Goal: Task Accomplishment & Management: Manage account settings

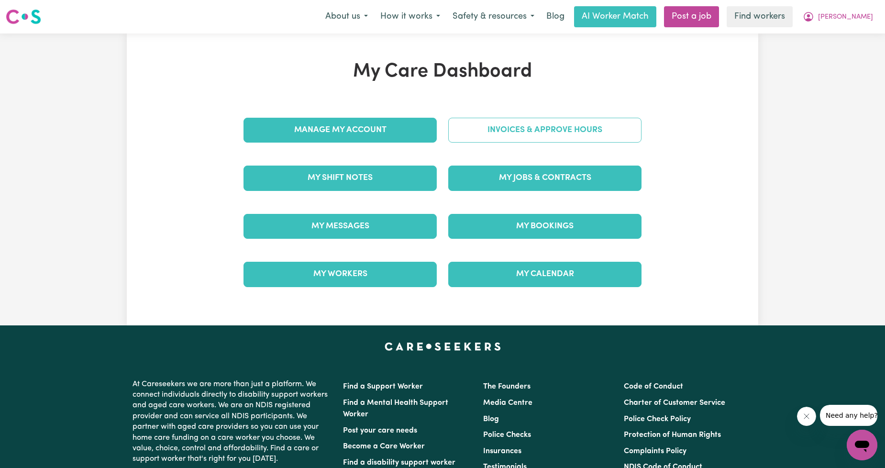
click at [473, 141] on link "Invoices & Approve Hours" at bounding box center [544, 130] width 193 height 25
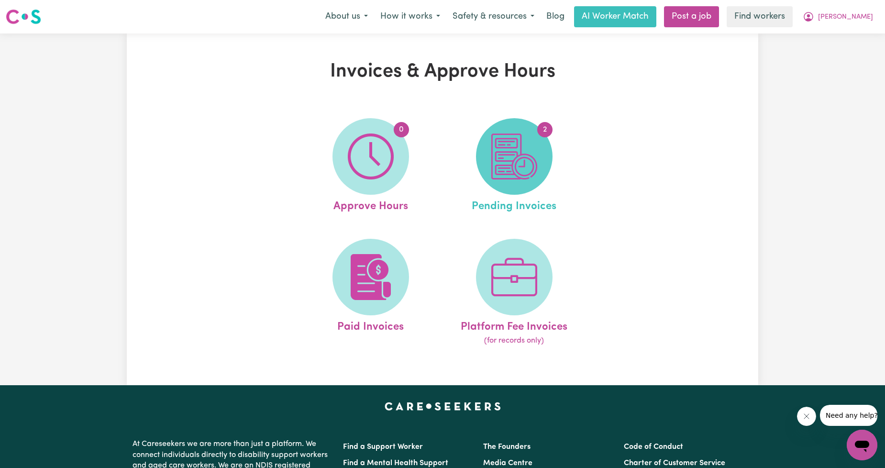
click at [513, 161] on img at bounding box center [514, 156] width 46 height 46
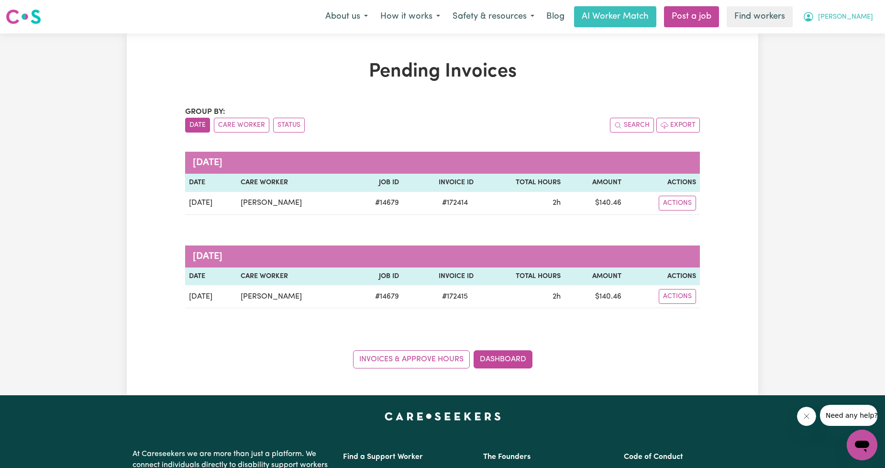
click at [841, 19] on button "[PERSON_NAME]" at bounding box center [838, 17] width 83 height 20
click at [839, 52] on link "Logout" at bounding box center [841, 55] width 76 height 18
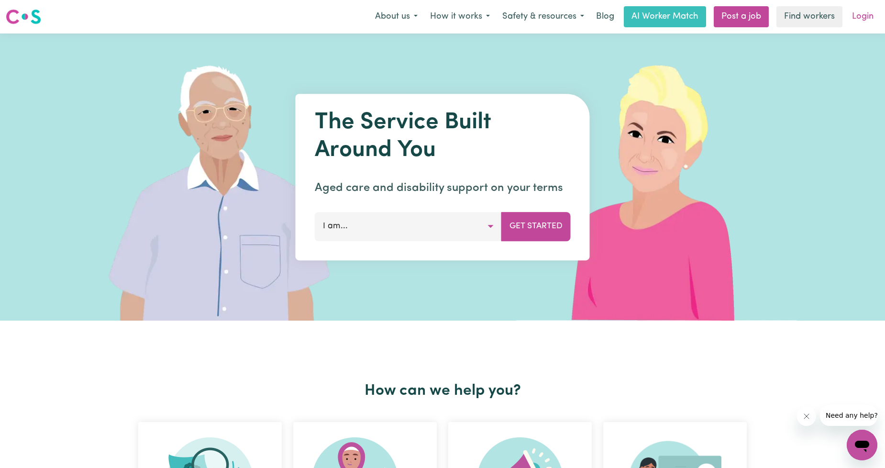
click at [859, 17] on link "Login" at bounding box center [862, 16] width 33 height 21
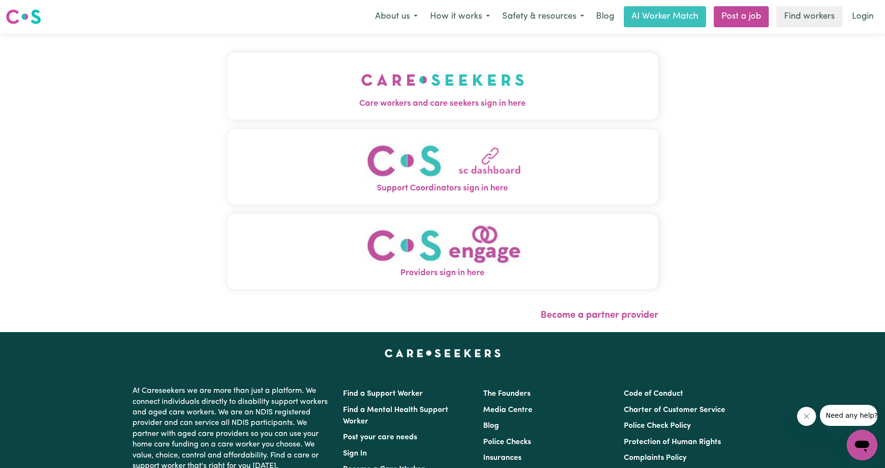
drag, startPoint x: 310, startPoint y: 94, endPoint x: 307, endPoint y: 107, distance: 13.2
click at [361, 94] on img "Care workers and care seekers sign in here" at bounding box center [442, 79] width 163 height 35
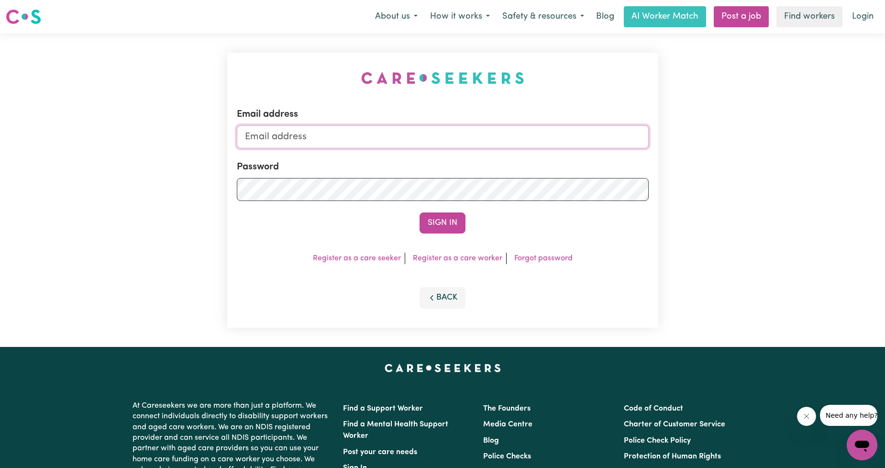
click at [320, 141] on input "Email address" at bounding box center [443, 136] width 412 height 23
drag, startPoint x: 294, startPoint y: 135, endPoint x: 479, endPoint y: 147, distance: 185.6
click at [479, 147] on input "[EMAIL_ADDRESS][PERSON_NAME][DOMAIN_NAME]" at bounding box center [443, 136] width 412 height 23
type input "[EMAIL_ADDRESS][DOMAIN_NAME]"
click at [448, 227] on button "Sign In" at bounding box center [443, 222] width 46 height 21
